Goal: Find specific page/section

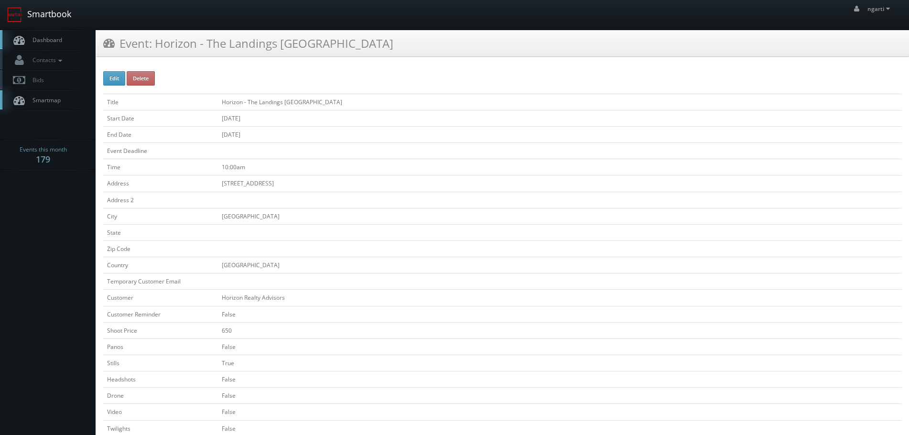
click at [40, 15] on link "Smartbook" at bounding box center [39, 15] width 78 height 30
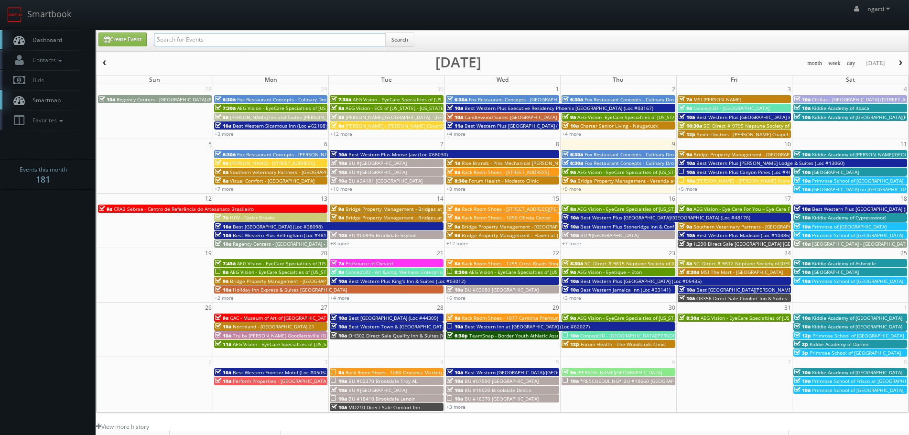
click at [197, 37] on input "text" at bounding box center [270, 39] width 232 height 13
paste input "CN244"
type input "CN244"
click at [393, 39] on button "Search" at bounding box center [399, 40] width 29 height 14
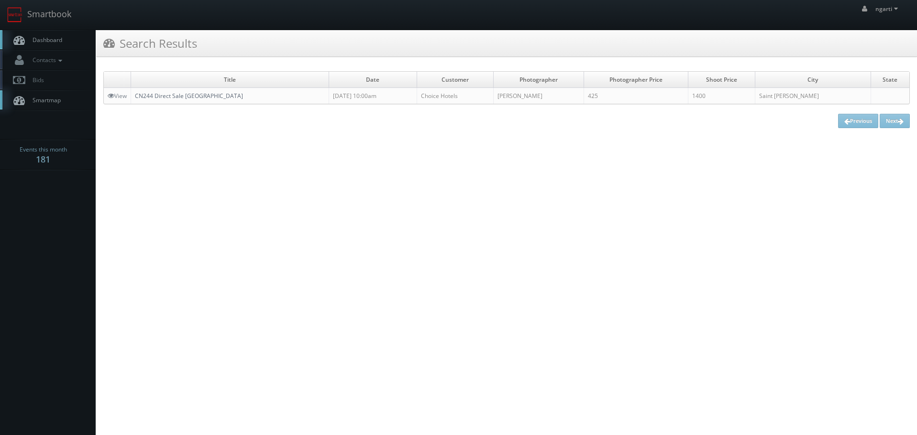
click at [159, 99] on link "CN244 Direct Sale [GEOGRAPHIC_DATA]" at bounding box center [189, 96] width 108 height 8
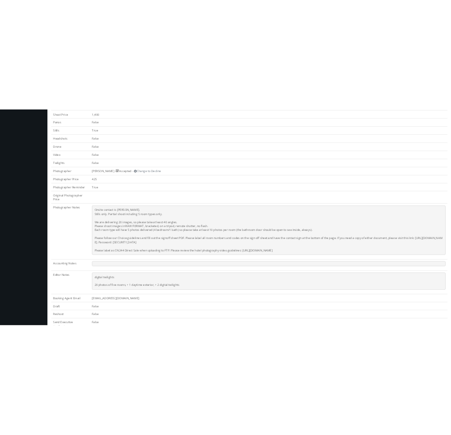
scroll to position [335, 0]
